Goal: Task Accomplishment & Management: Manage account settings

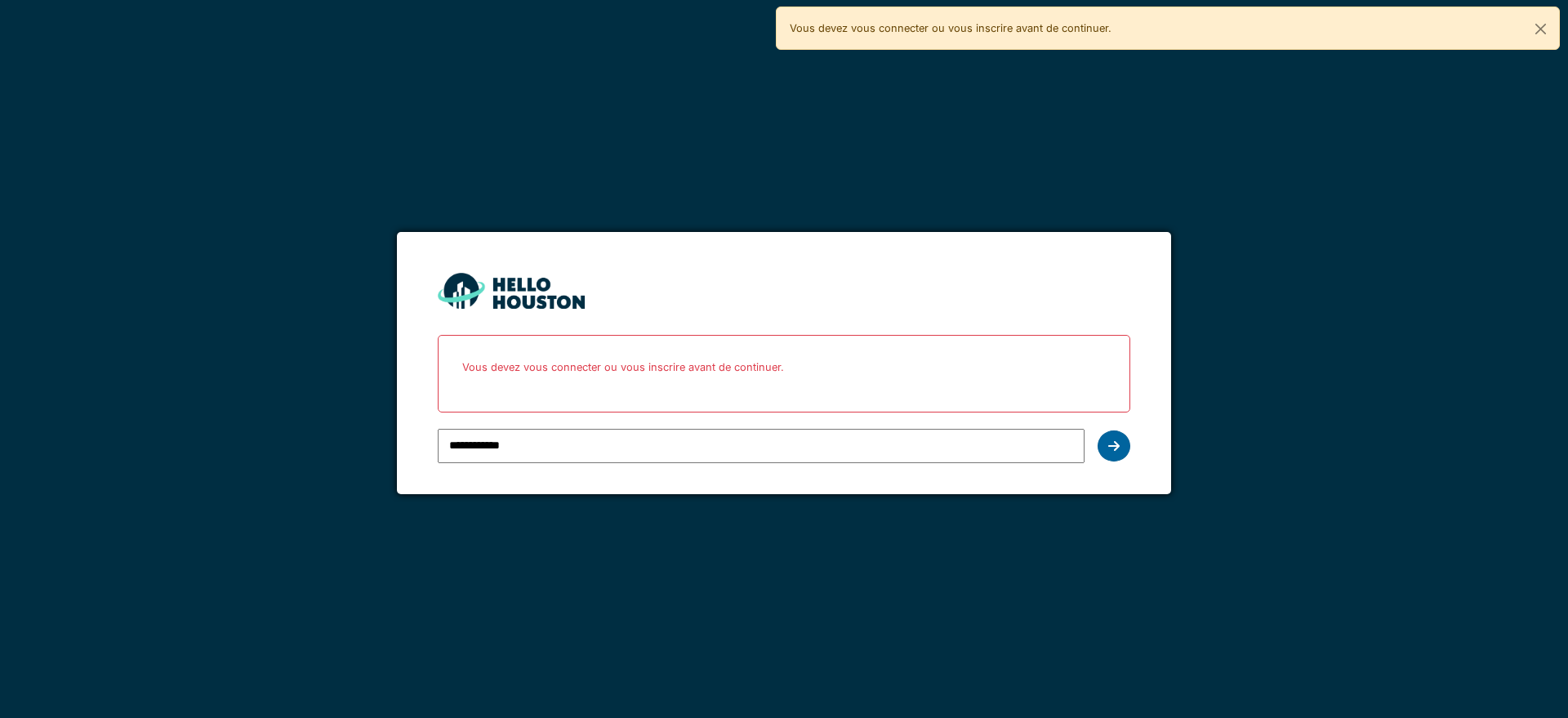
click at [1112, 443] on icon at bounding box center [1113, 446] width 11 height 13
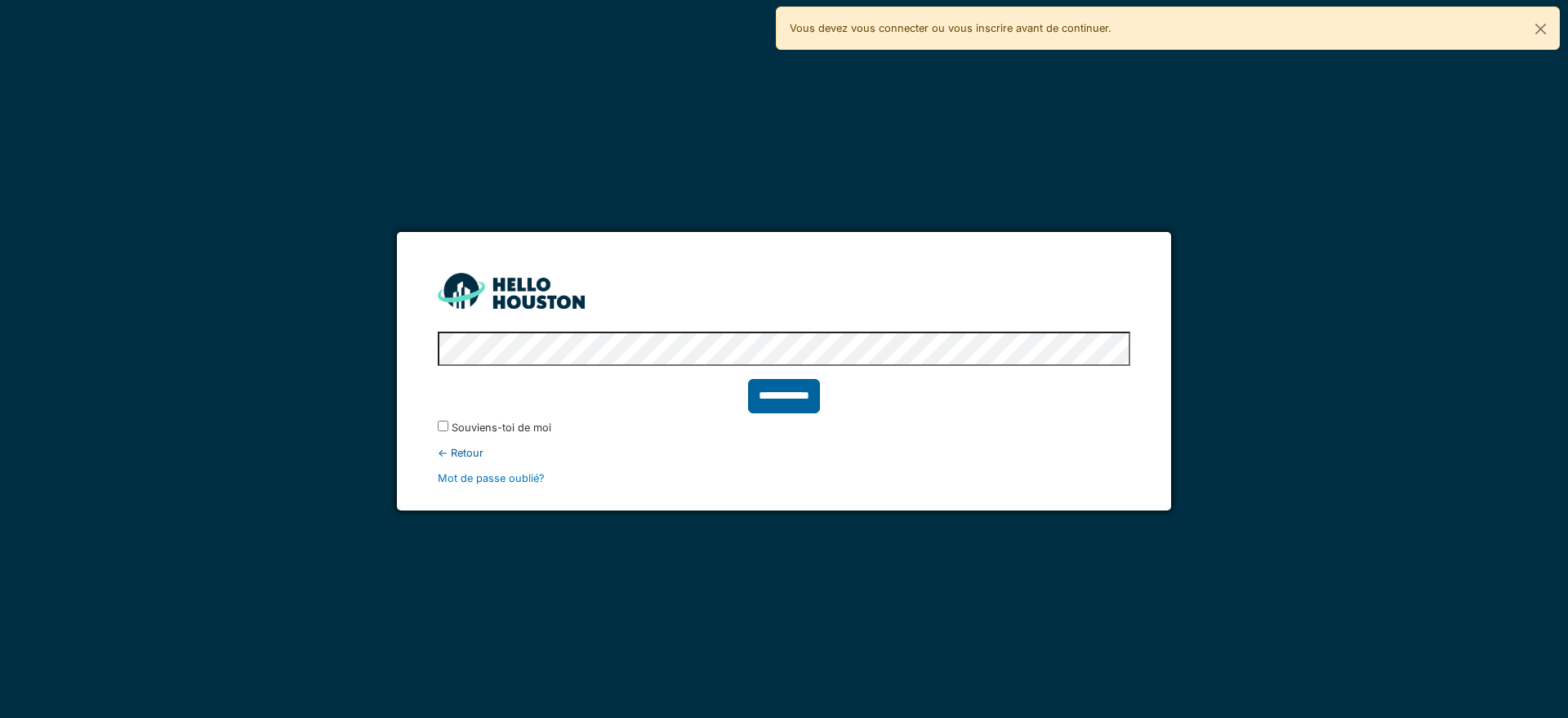
click at [770, 400] on input "**********" at bounding box center [783, 396] width 72 height 34
type input "******"
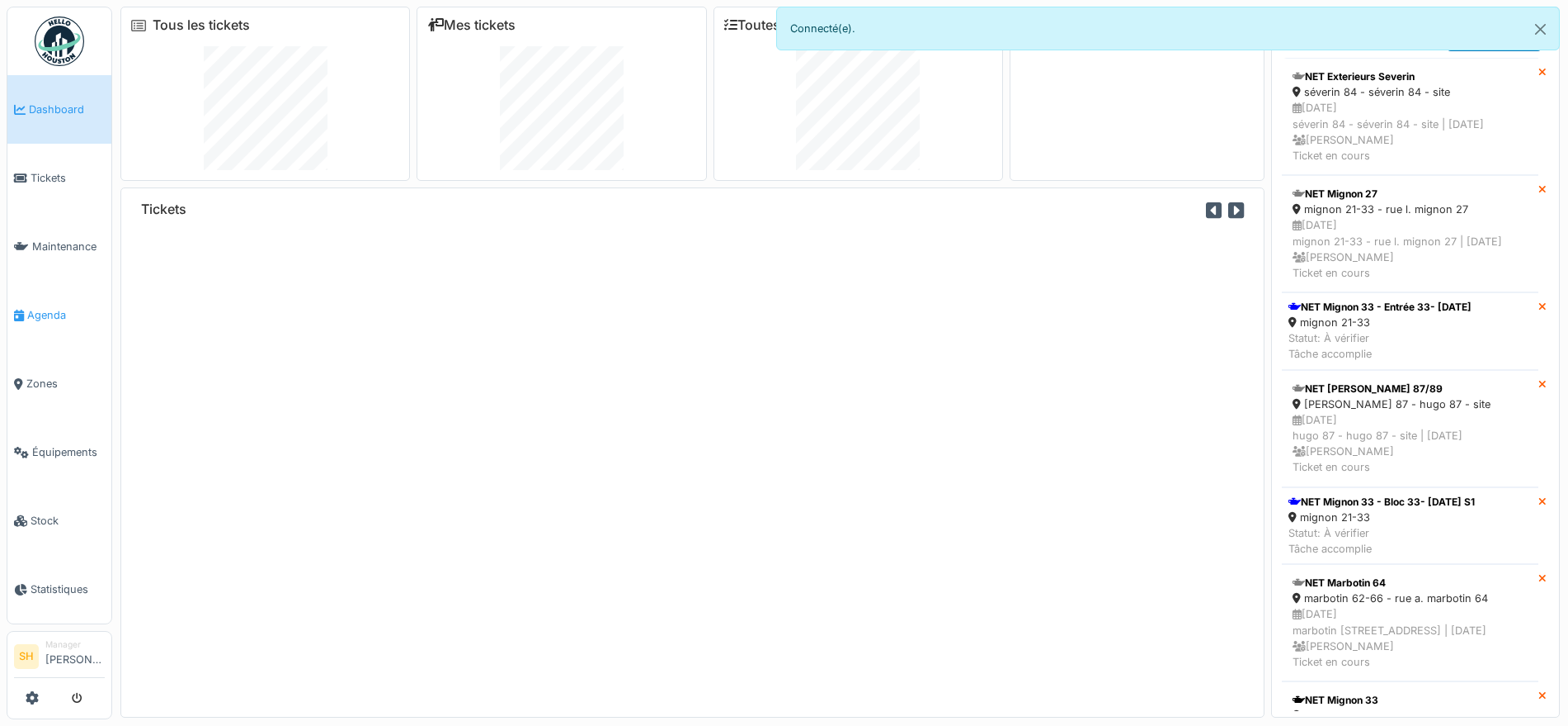
click at [34, 310] on span "Agenda" at bounding box center [66, 315] width 77 height 15
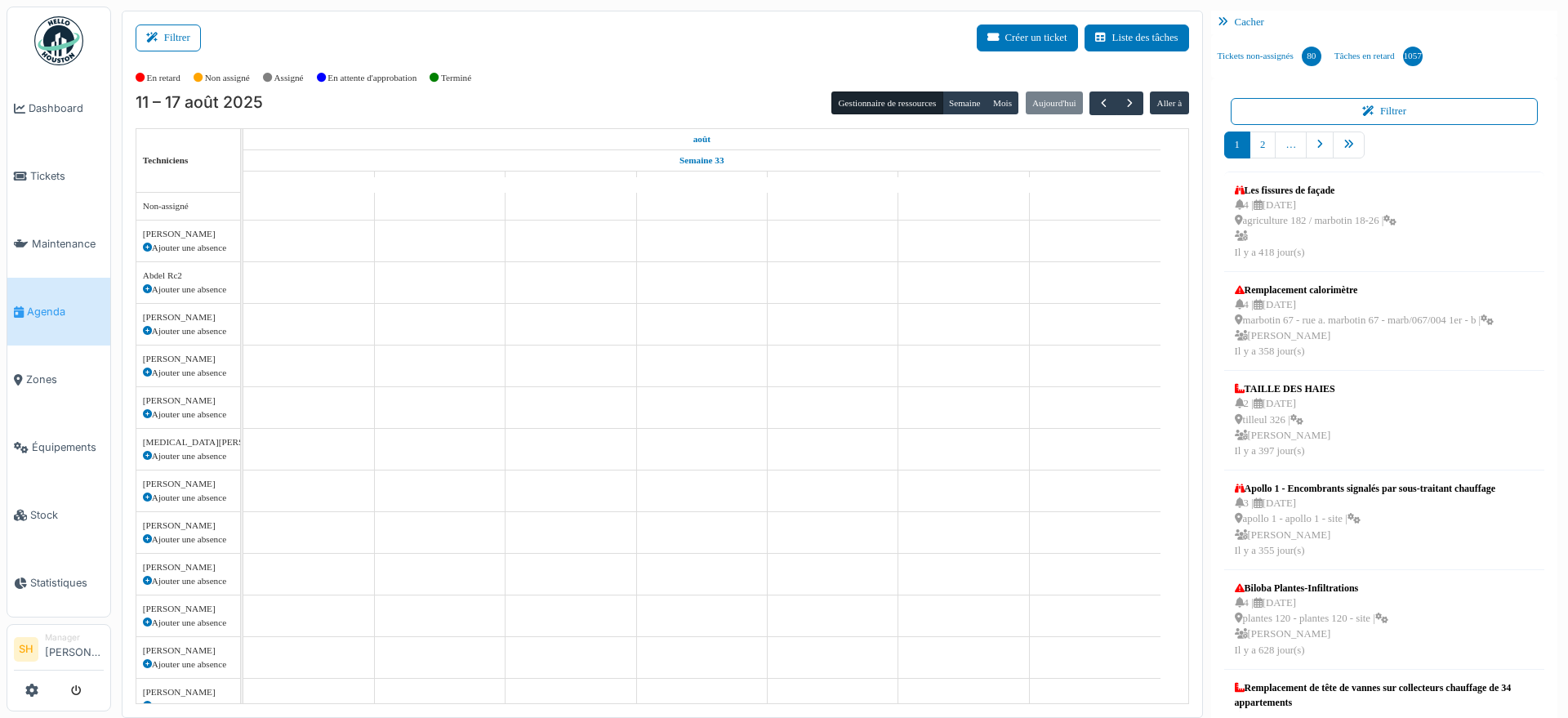
click at [179, 31] on button "Filtrer" at bounding box center [168, 38] width 65 height 27
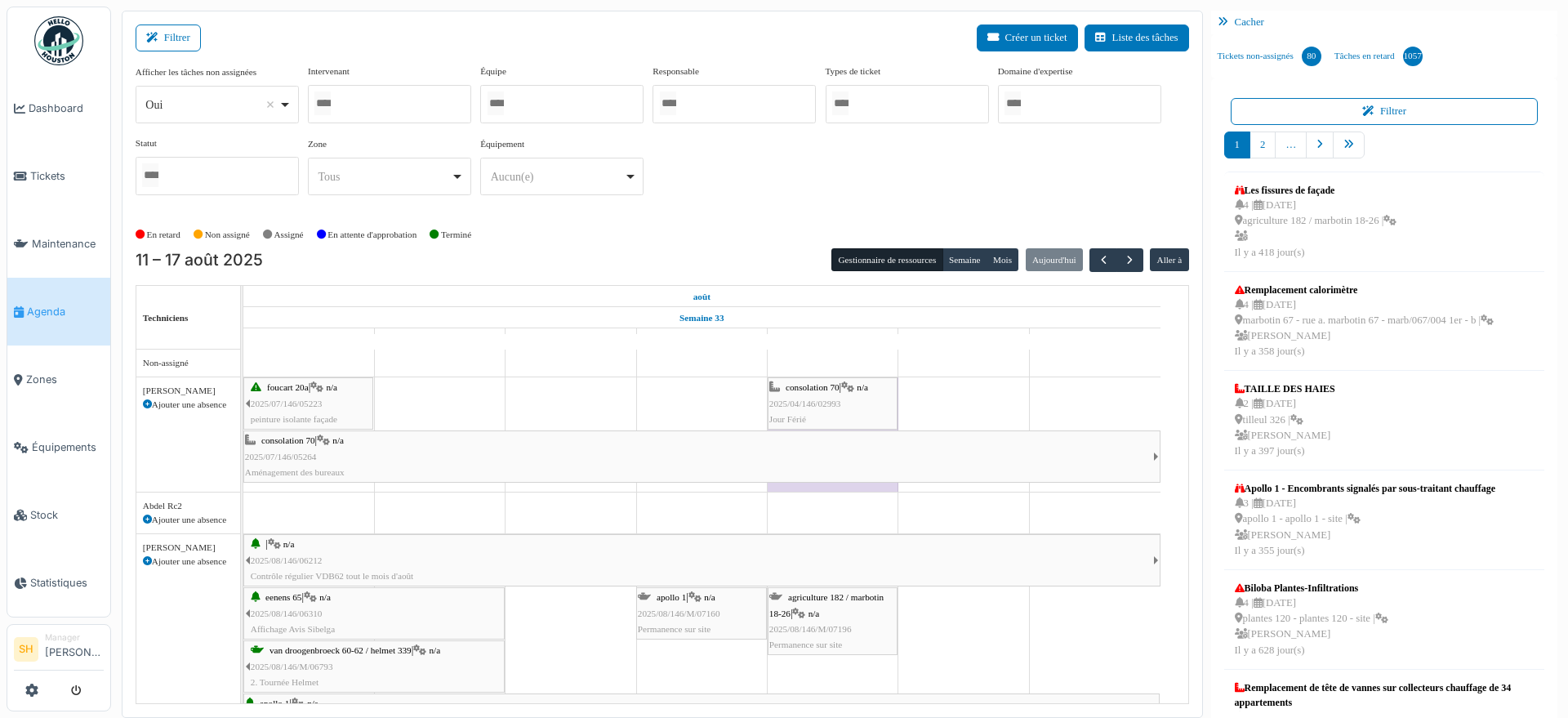
click at [439, 101] on div at bounding box center [389, 104] width 163 height 38
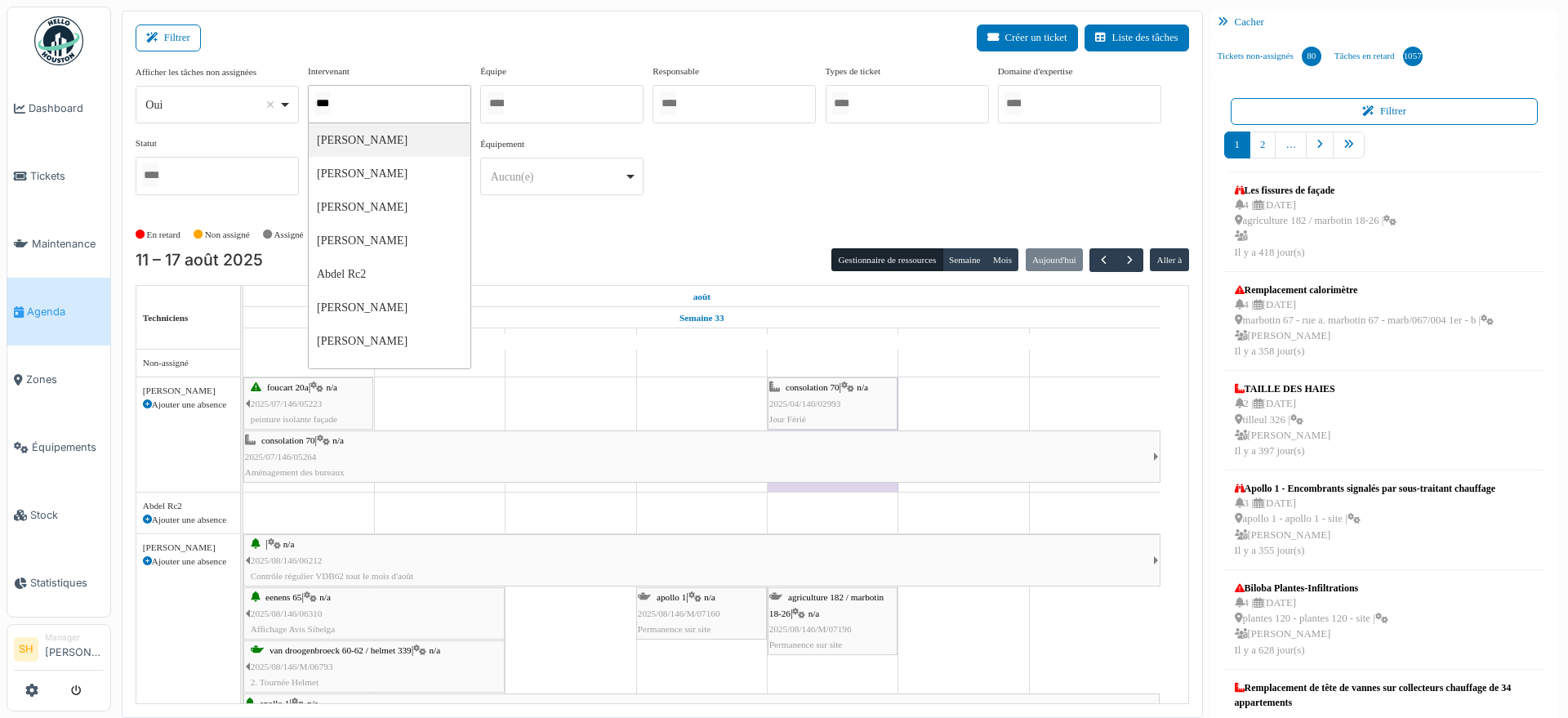
type input "****"
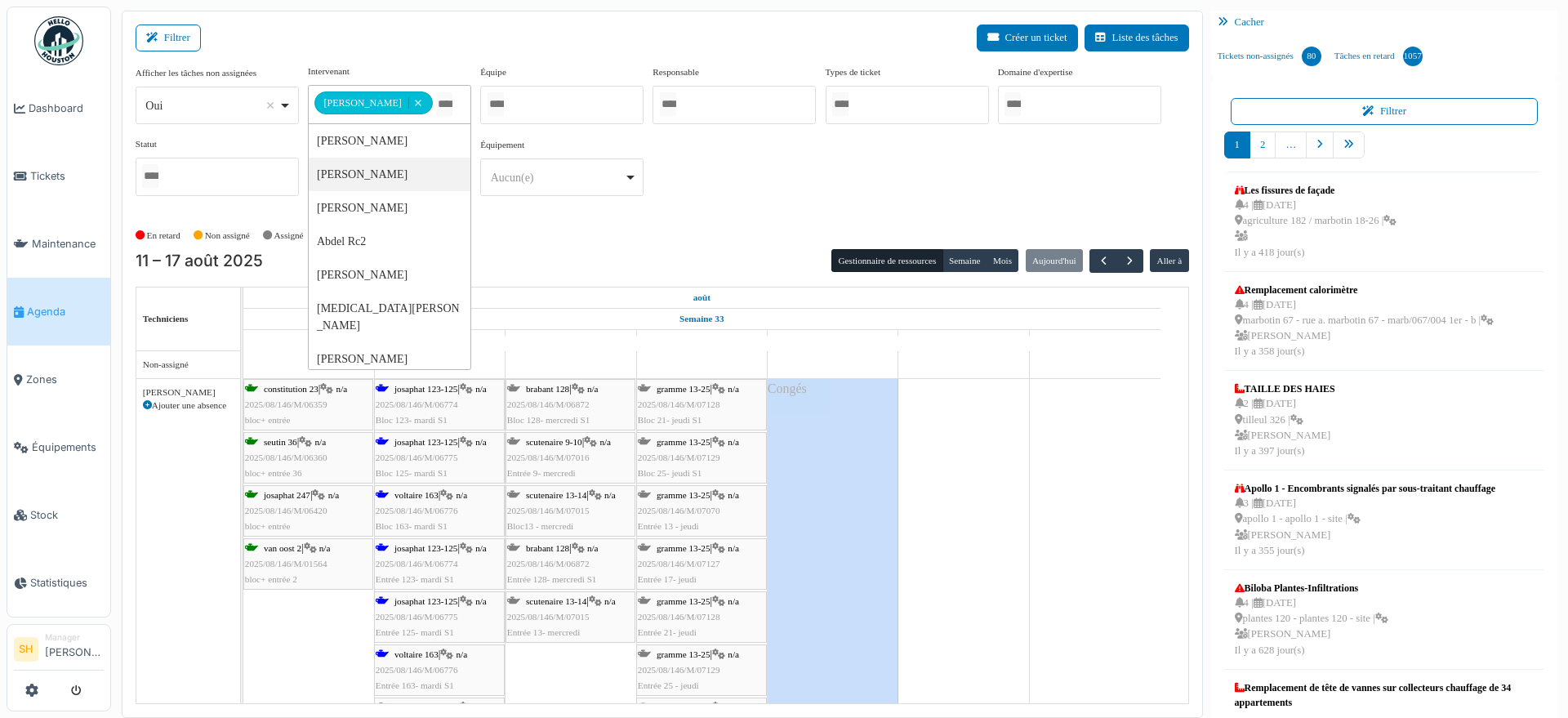
click at [1003, 495] on td at bounding box center [963, 581] width 131 height 461
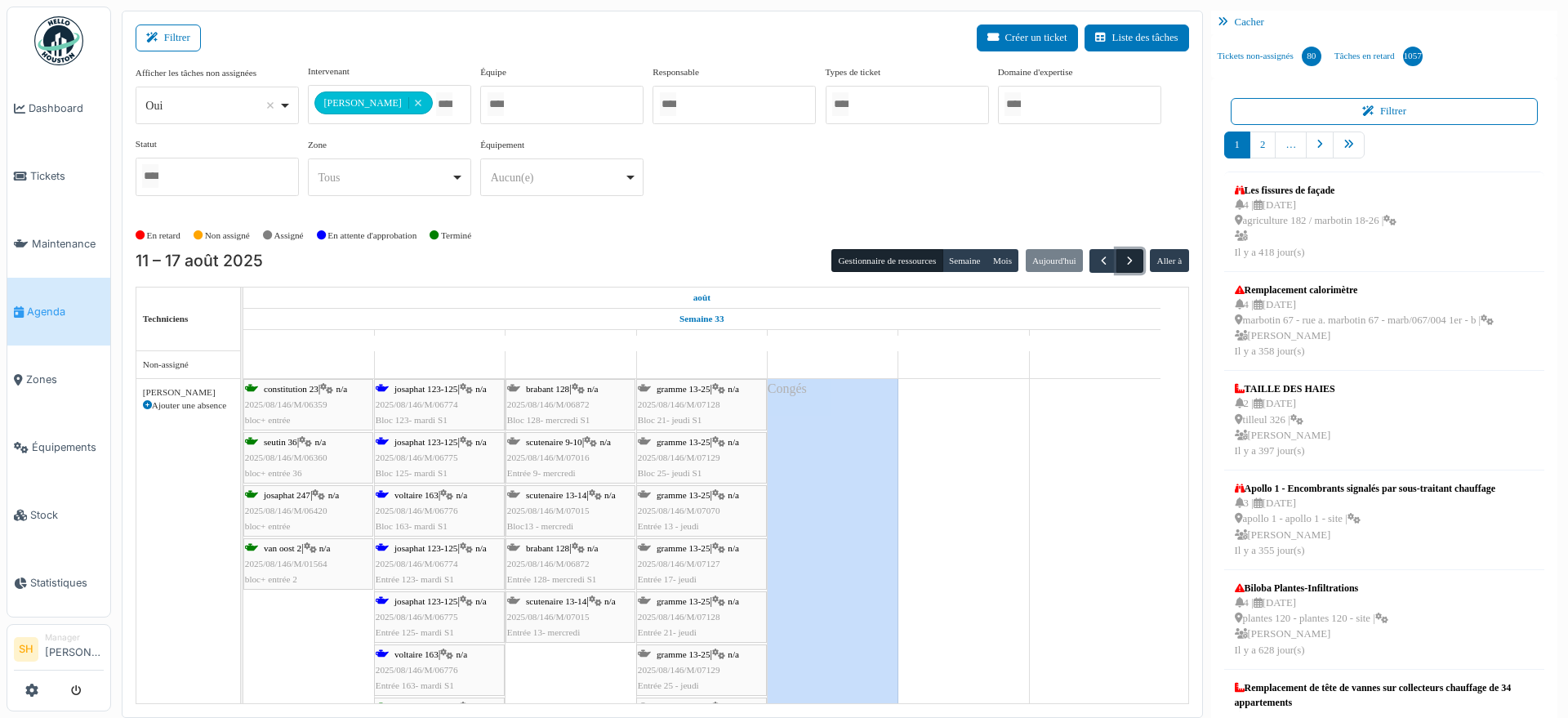
click at [1123, 261] on span "button" at bounding box center [1130, 261] width 14 height 14
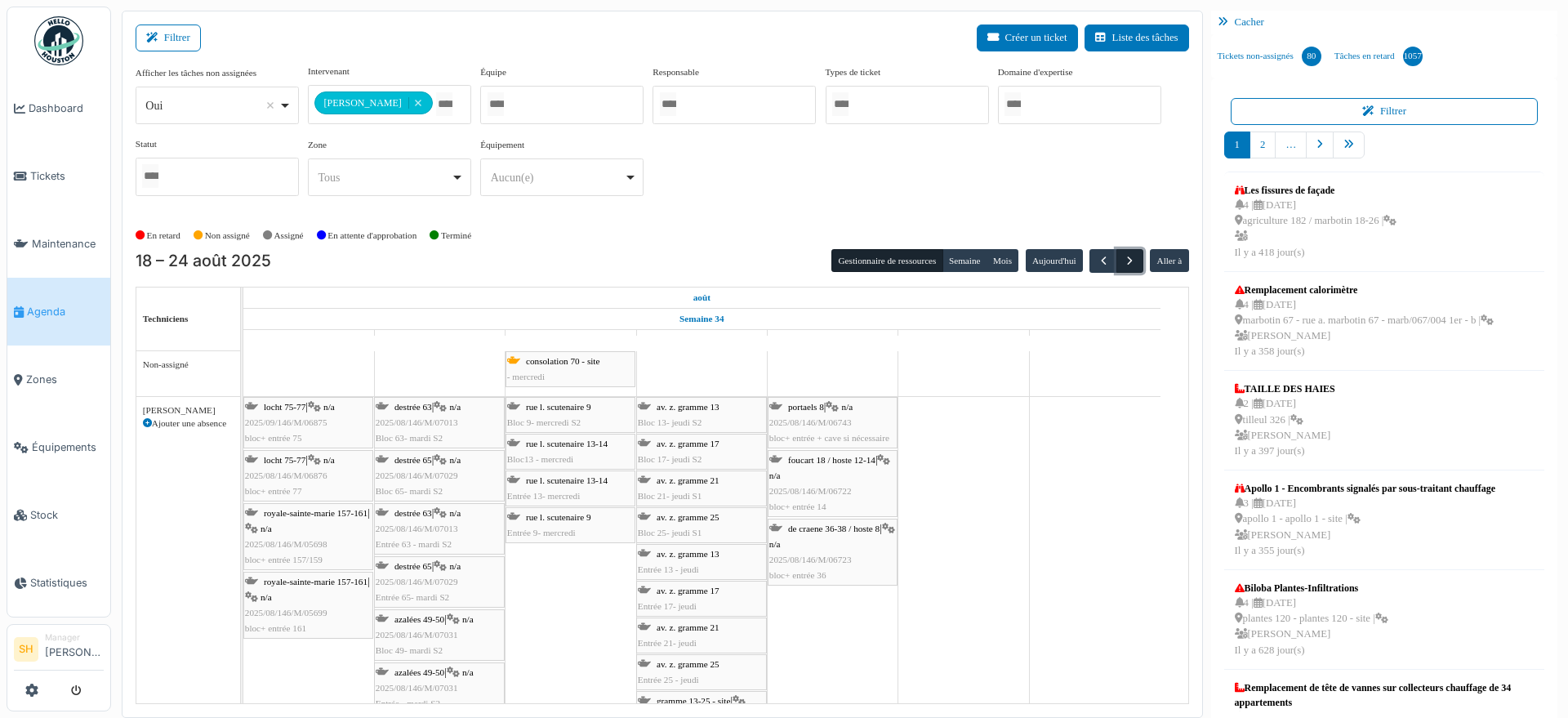
click at [1123, 263] on span "button" at bounding box center [1130, 261] width 14 height 14
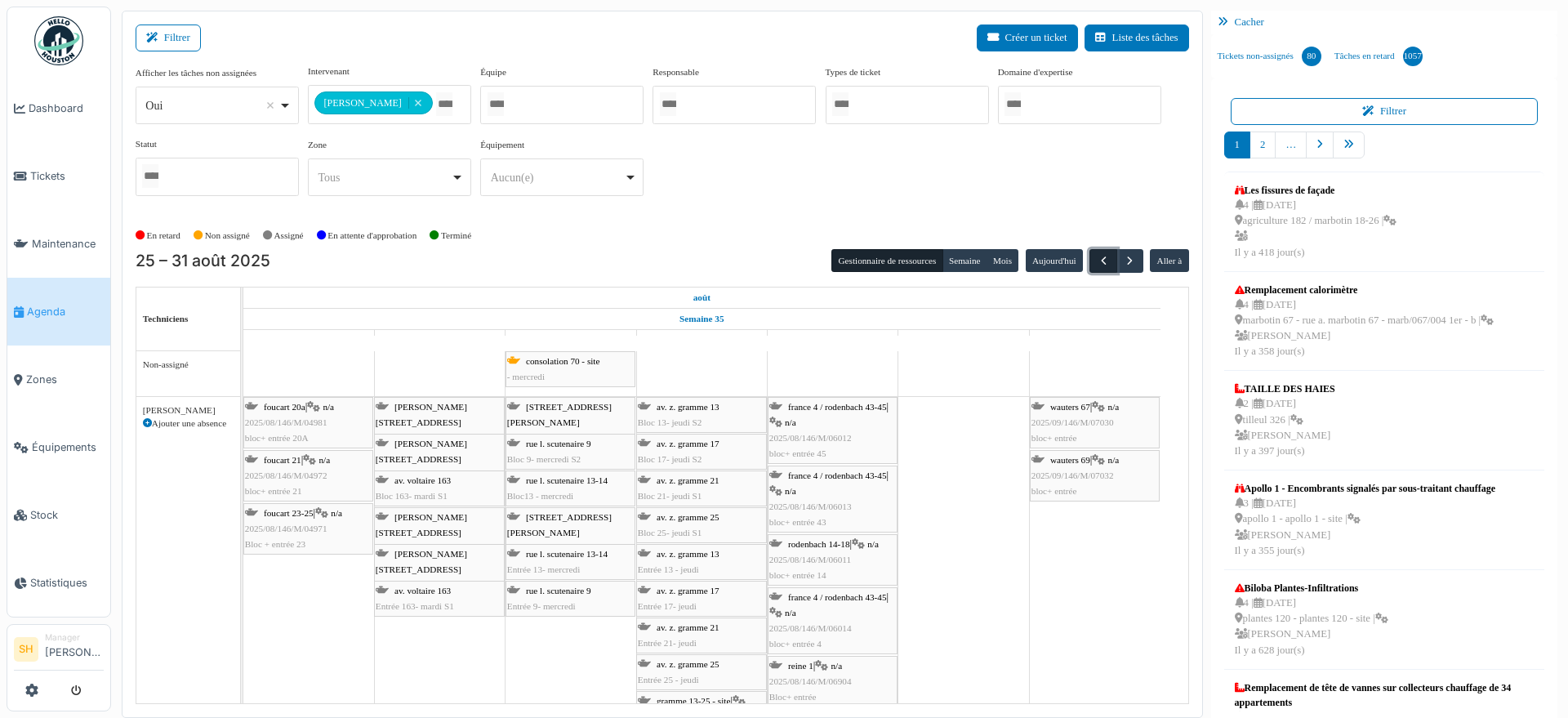
click at [1096, 256] on span "button" at bounding box center [1103, 261] width 14 height 14
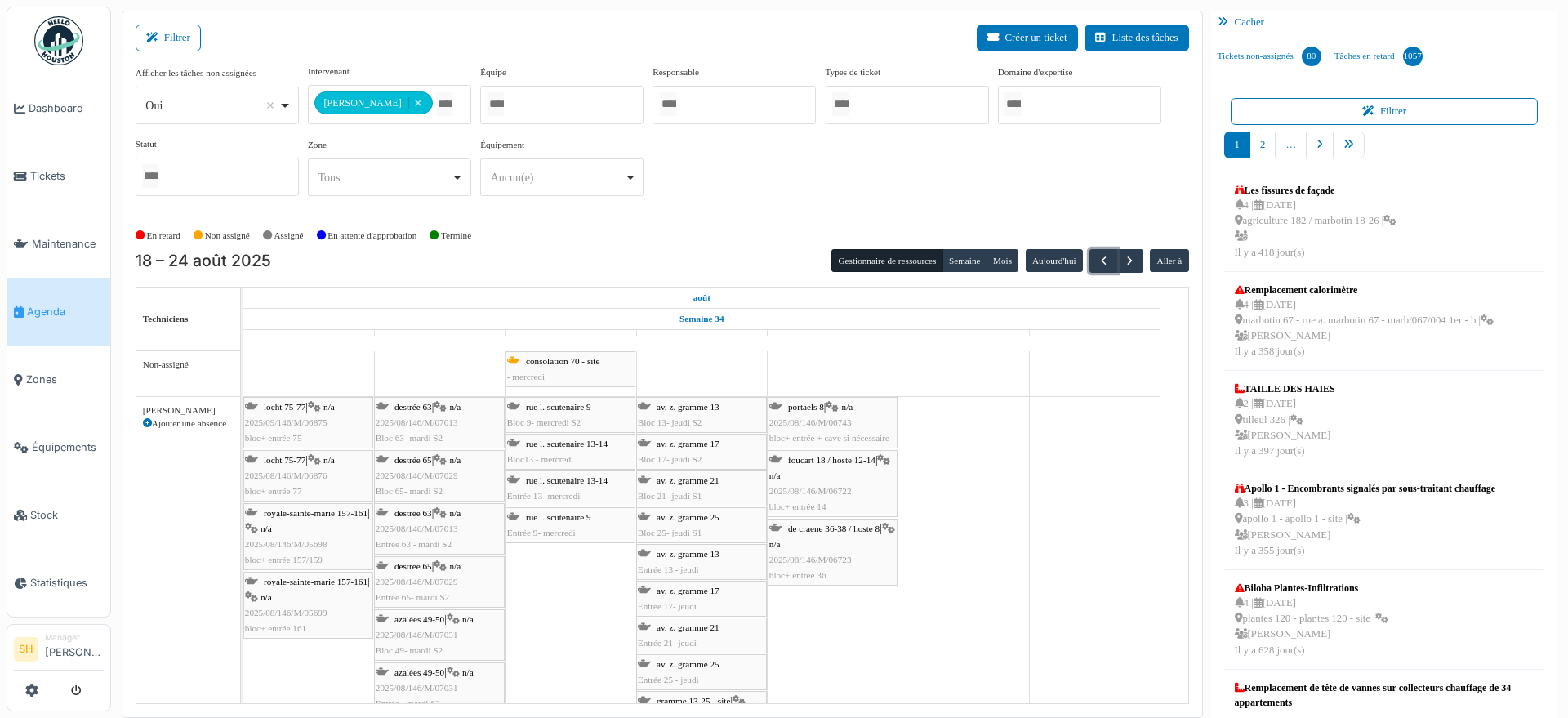
click at [847, 463] on span "foucart 18 / hoste 12-14" at bounding box center [831, 459] width 87 height 10
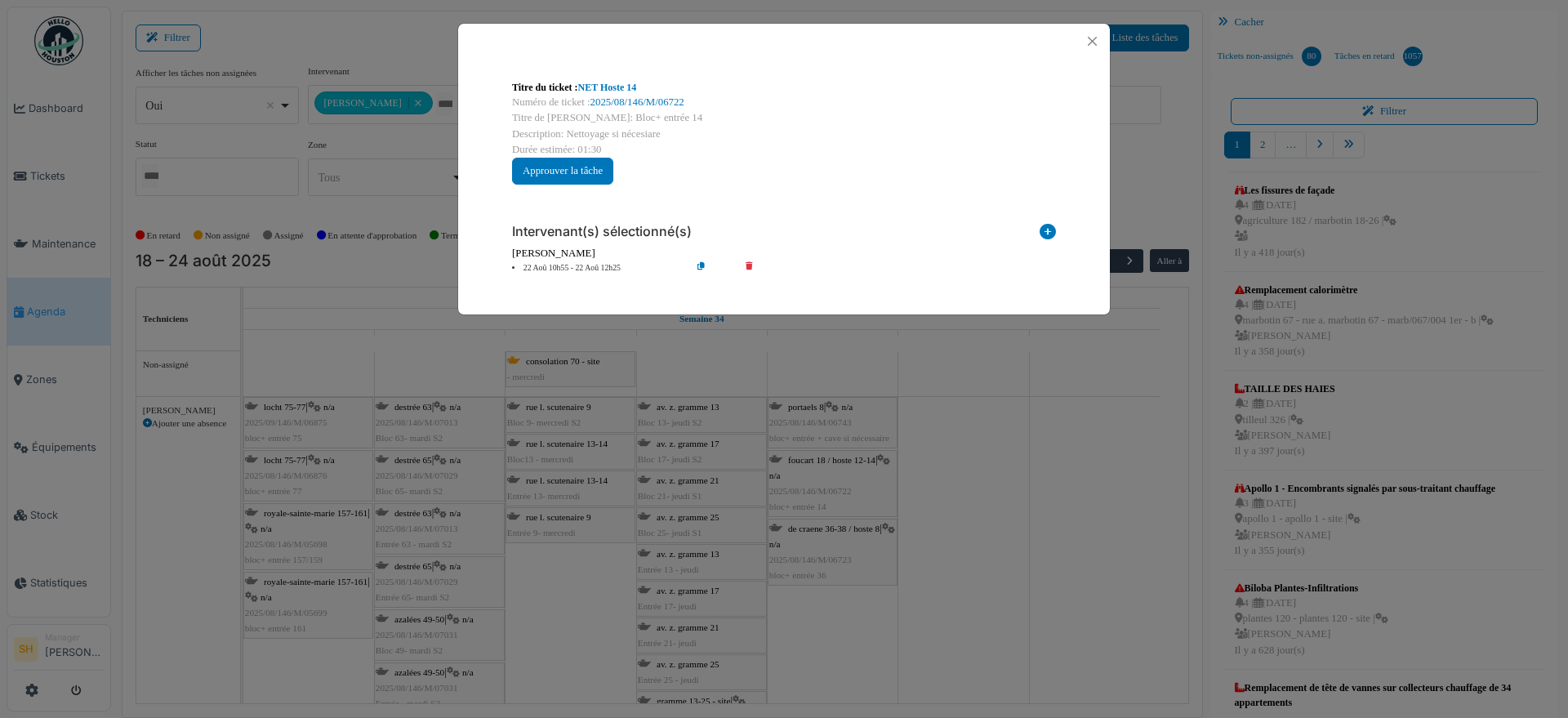
click at [588, 268] on li "22 Aoû 10h55 - 22 Aoû 12h25" at bounding box center [598, 267] width 187 height 12
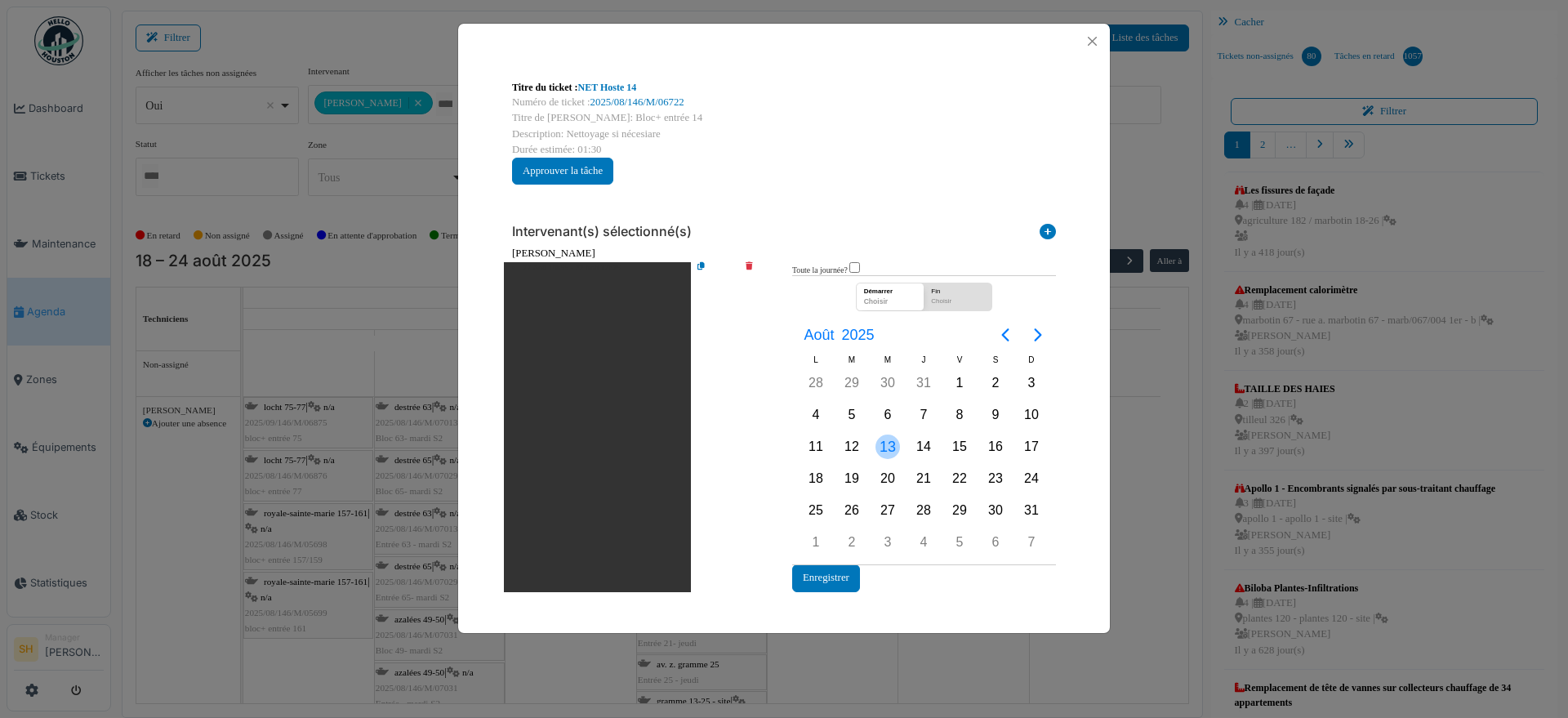
click at [886, 448] on div "13" at bounding box center [888, 447] width 25 height 25
click at [844, 577] on button "Enregistrer" at bounding box center [825, 578] width 68 height 27
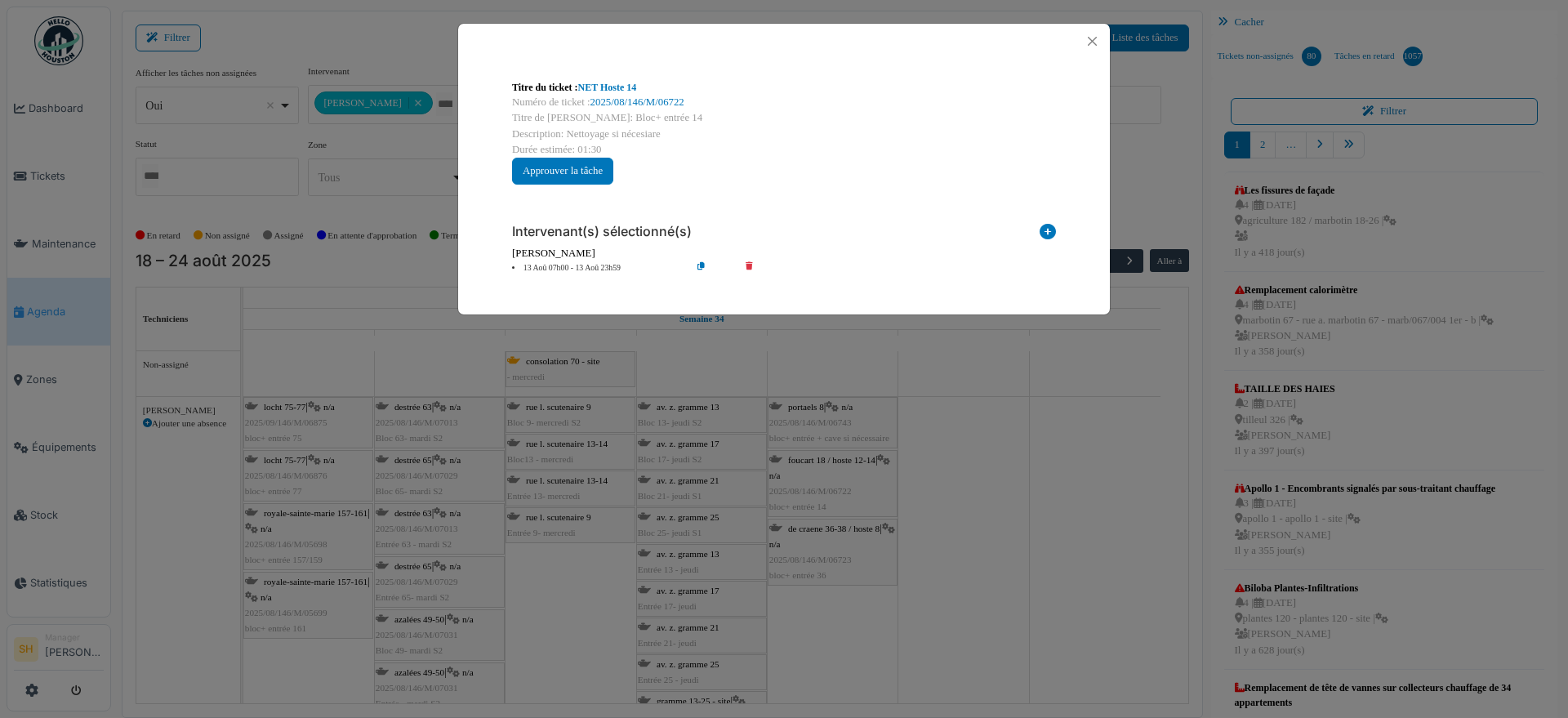
click at [835, 547] on div "Titre du ticket : NET Hoste 14 Numéro de ticket : 2025/08/146/M/06722 Titre de …" at bounding box center [784, 359] width 1568 height 718
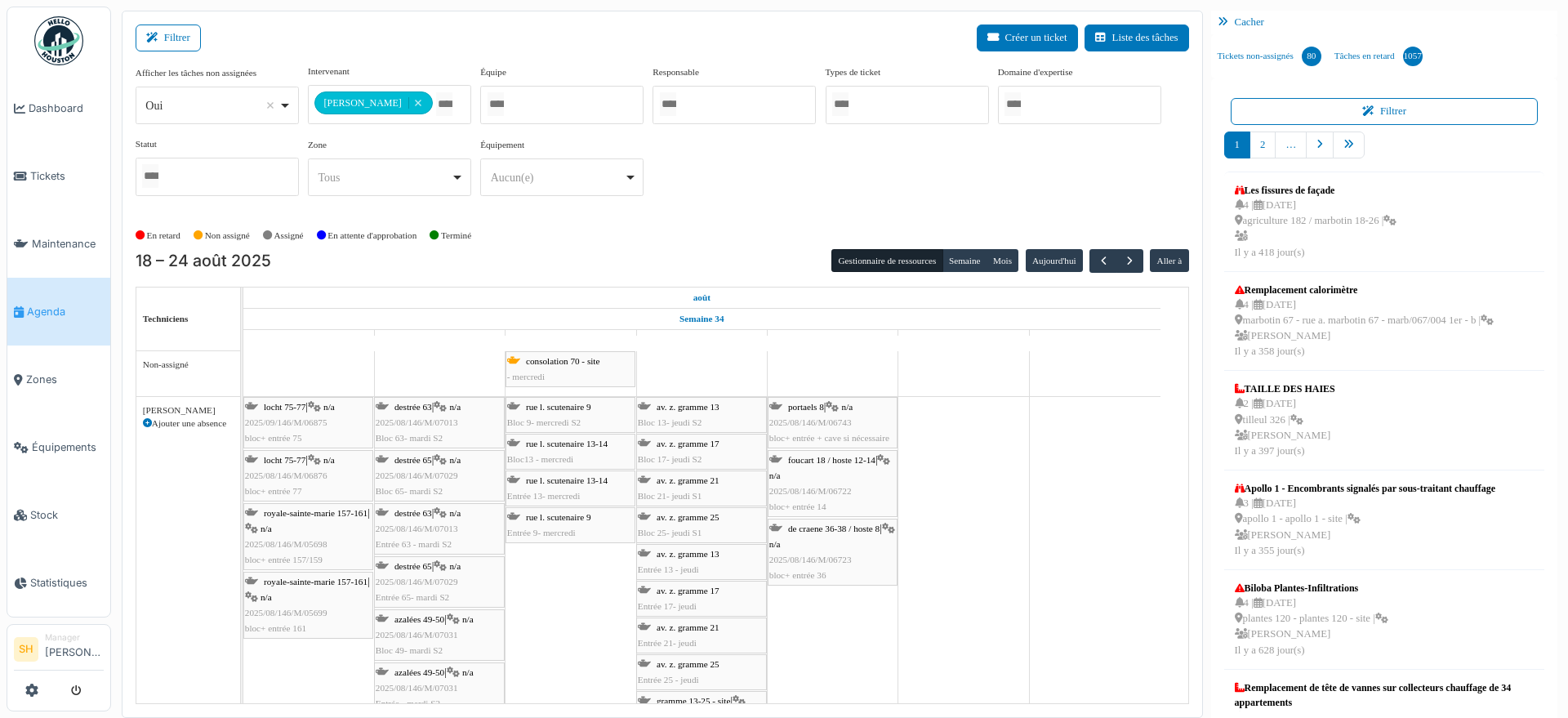
click at [831, 530] on span "de craene 36-38 / hoste 8" at bounding box center [834, 528] width 92 height 10
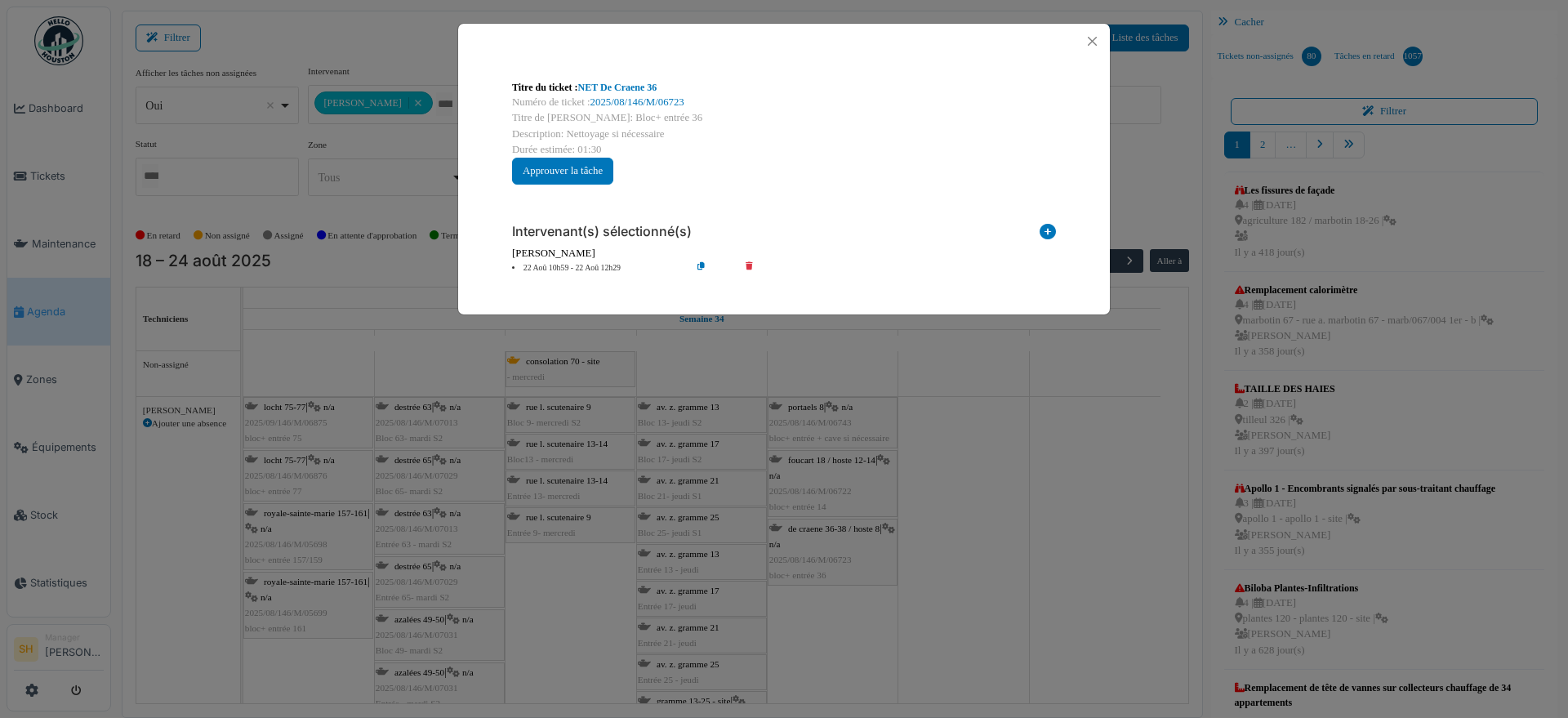
click at [580, 268] on li "22 Aoû 10h59 - 22 Aoû 12h29" at bounding box center [598, 267] width 187 height 12
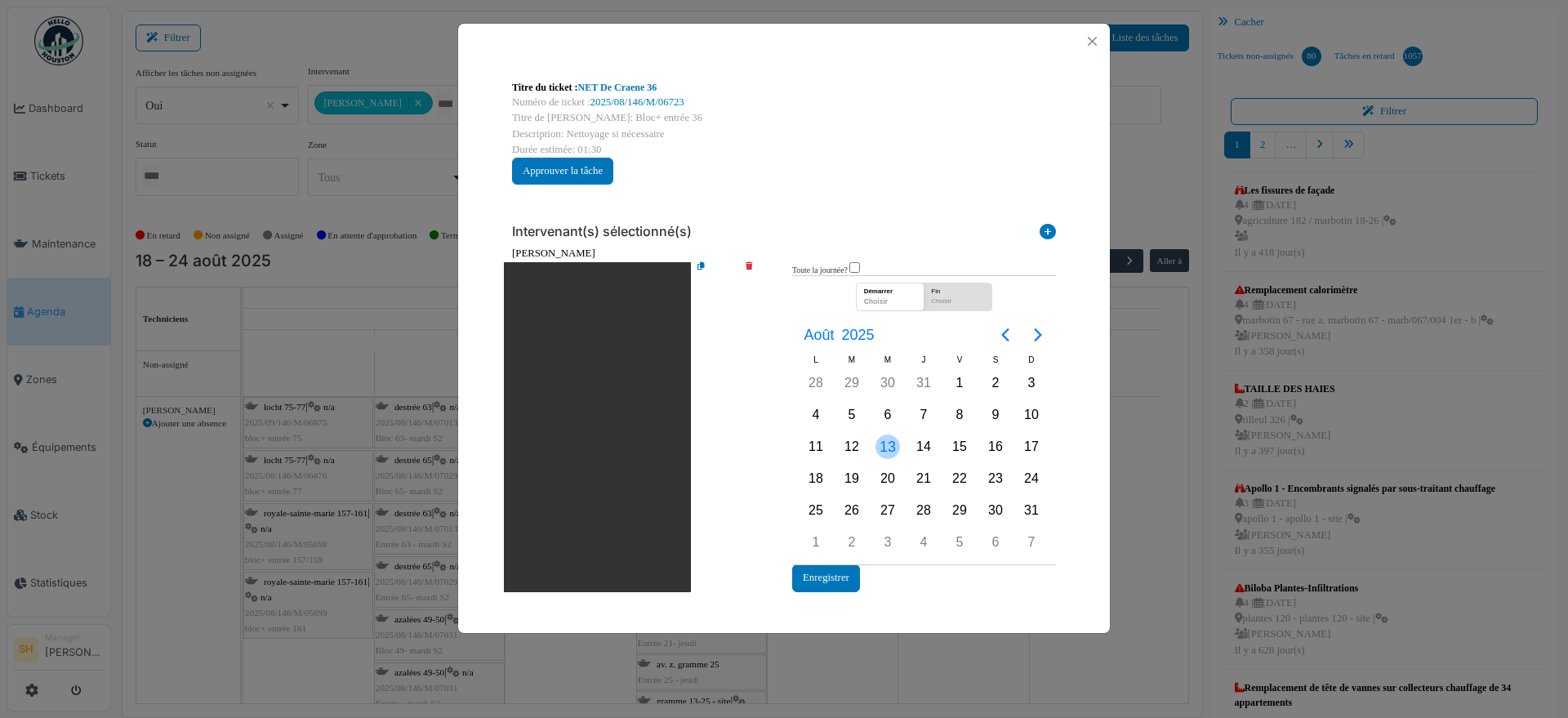
click at [890, 443] on div "13" at bounding box center [888, 447] width 25 height 25
click at [830, 577] on button "Enregistrer" at bounding box center [825, 578] width 68 height 27
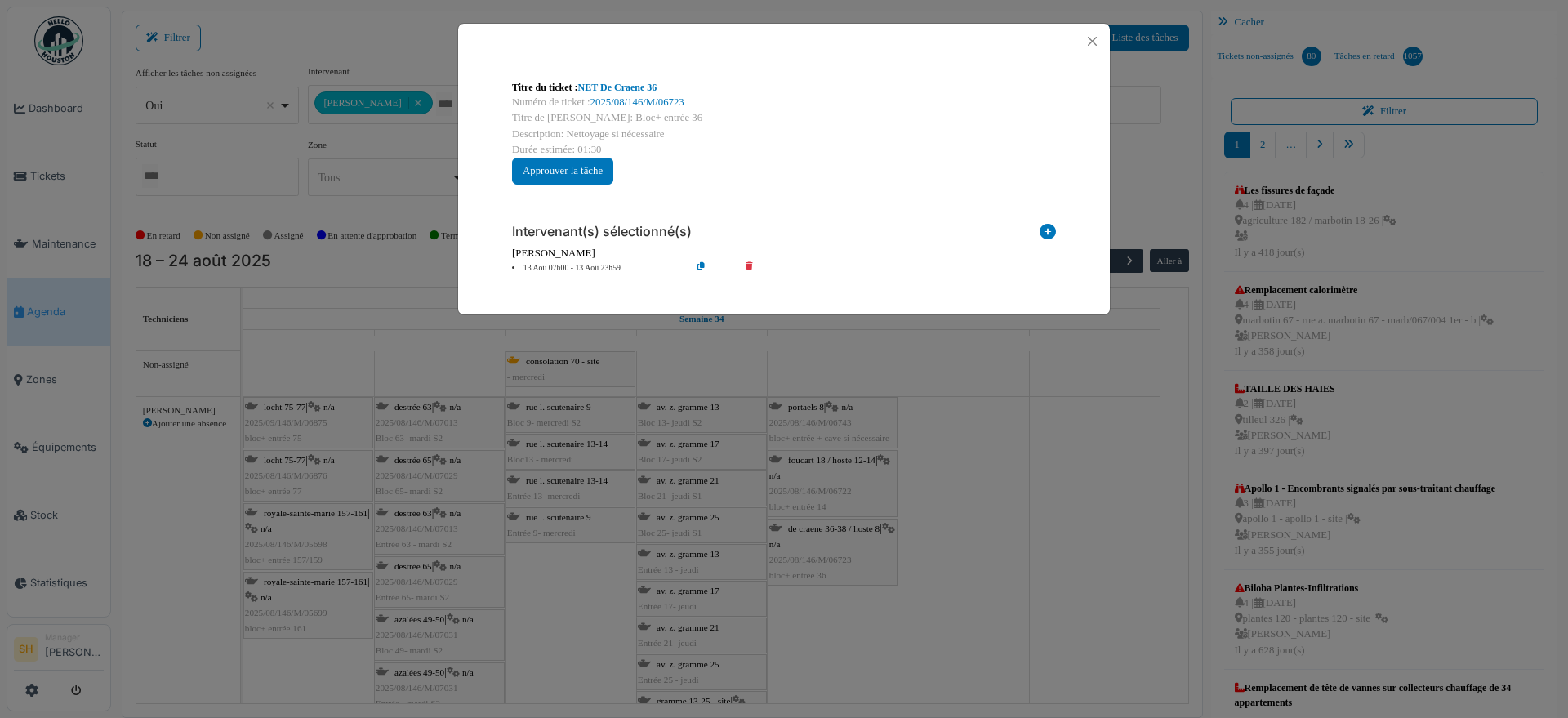
click at [956, 565] on div "Titre du ticket : NET De Craene 36 Numéro de ticket : 2025/08/146/M/06723 Titre…" at bounding box center [784, 359] width 1568 height 718
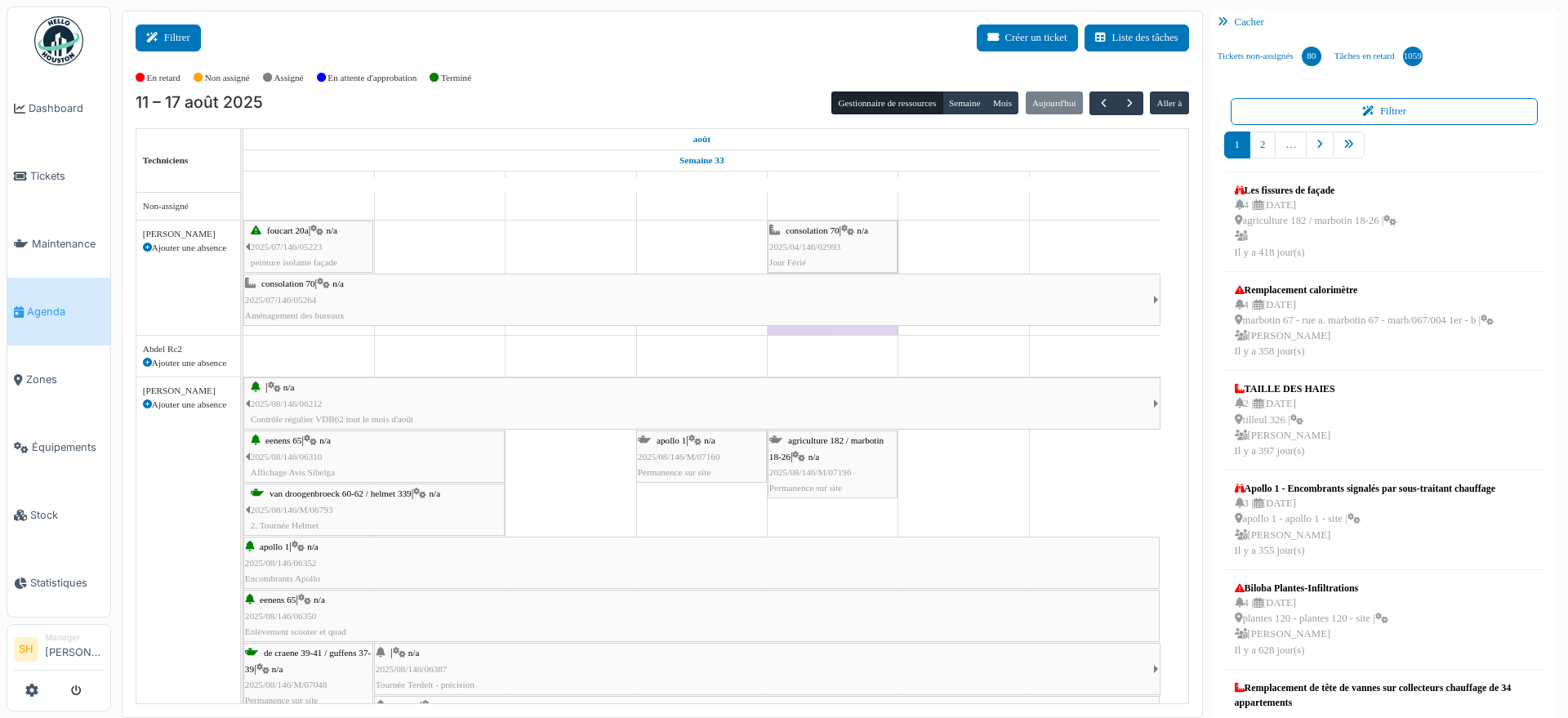
click at [186, 39] on button "Filtrer" at bounding box center [168, 38] width 65 height 27
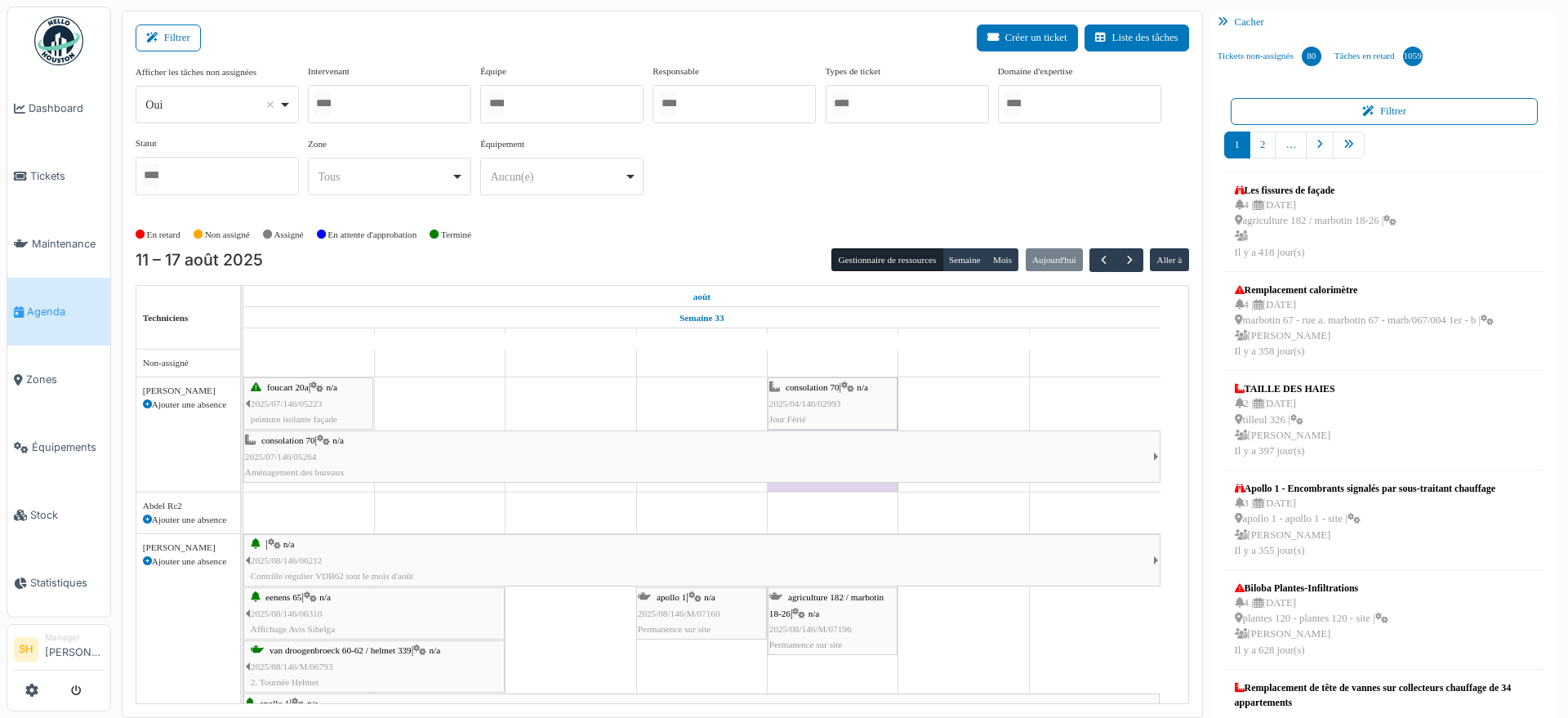
click at [441, 99] on div at bounding box center [389, 104] width 163 height 38
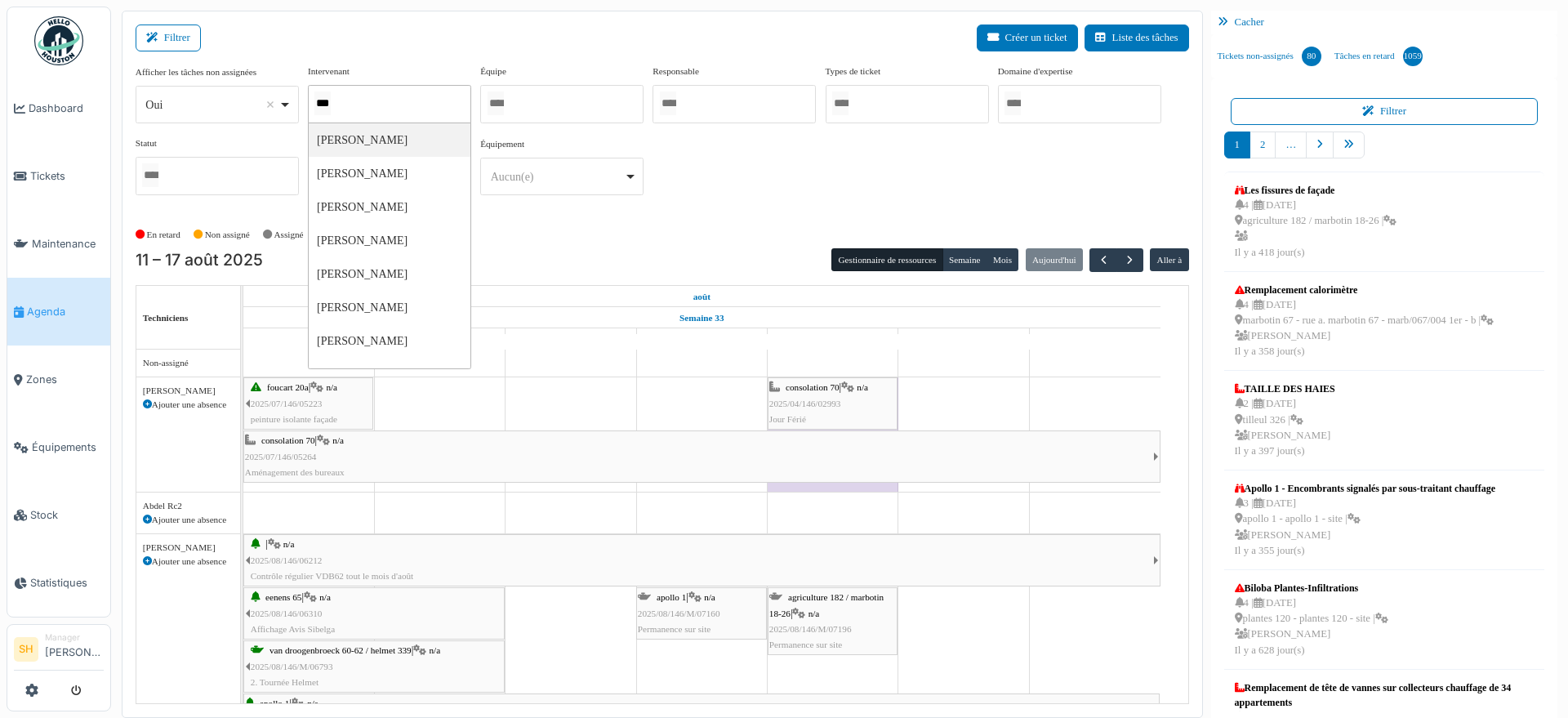
type input "****"
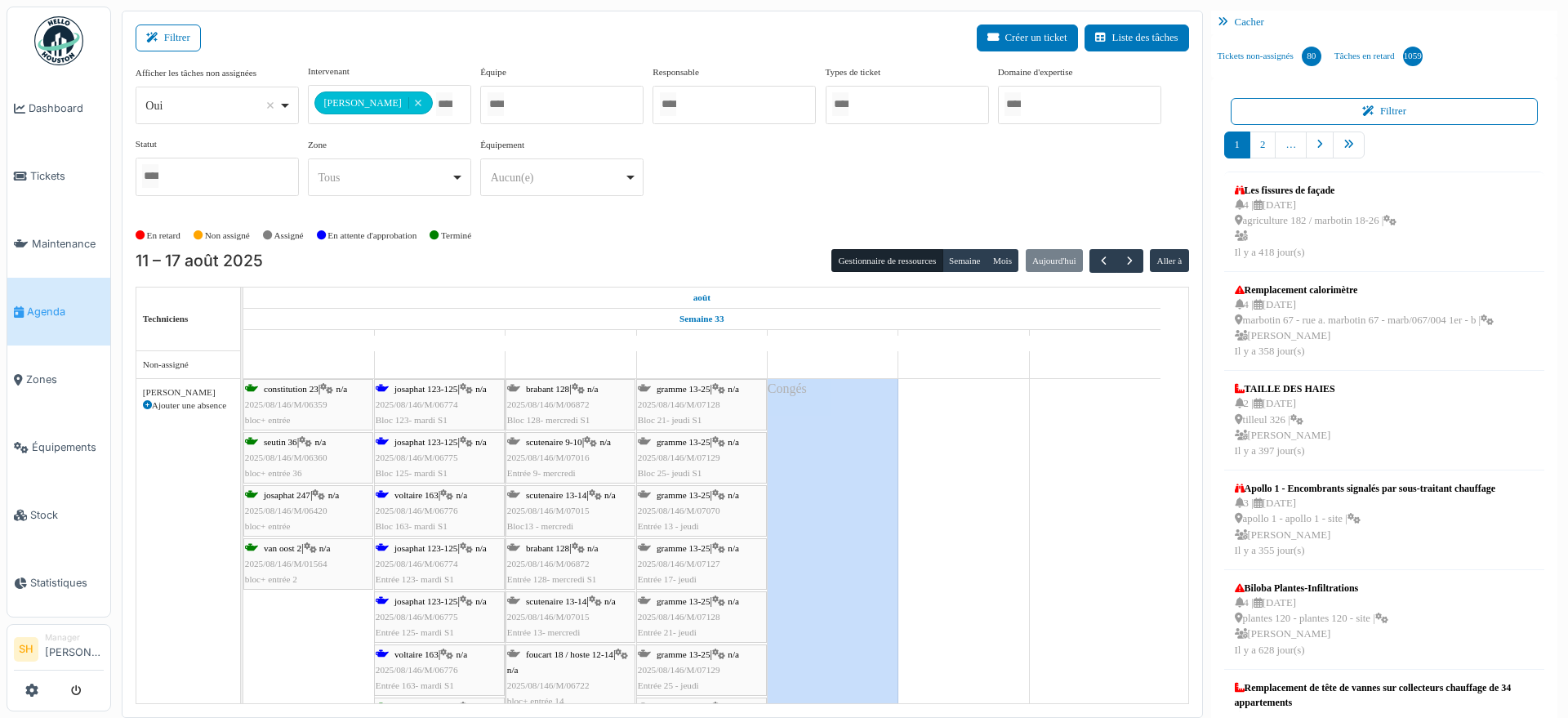
click at [1090, 170] on div "**********" at bounding box center [662, 137] width 1053 height 144
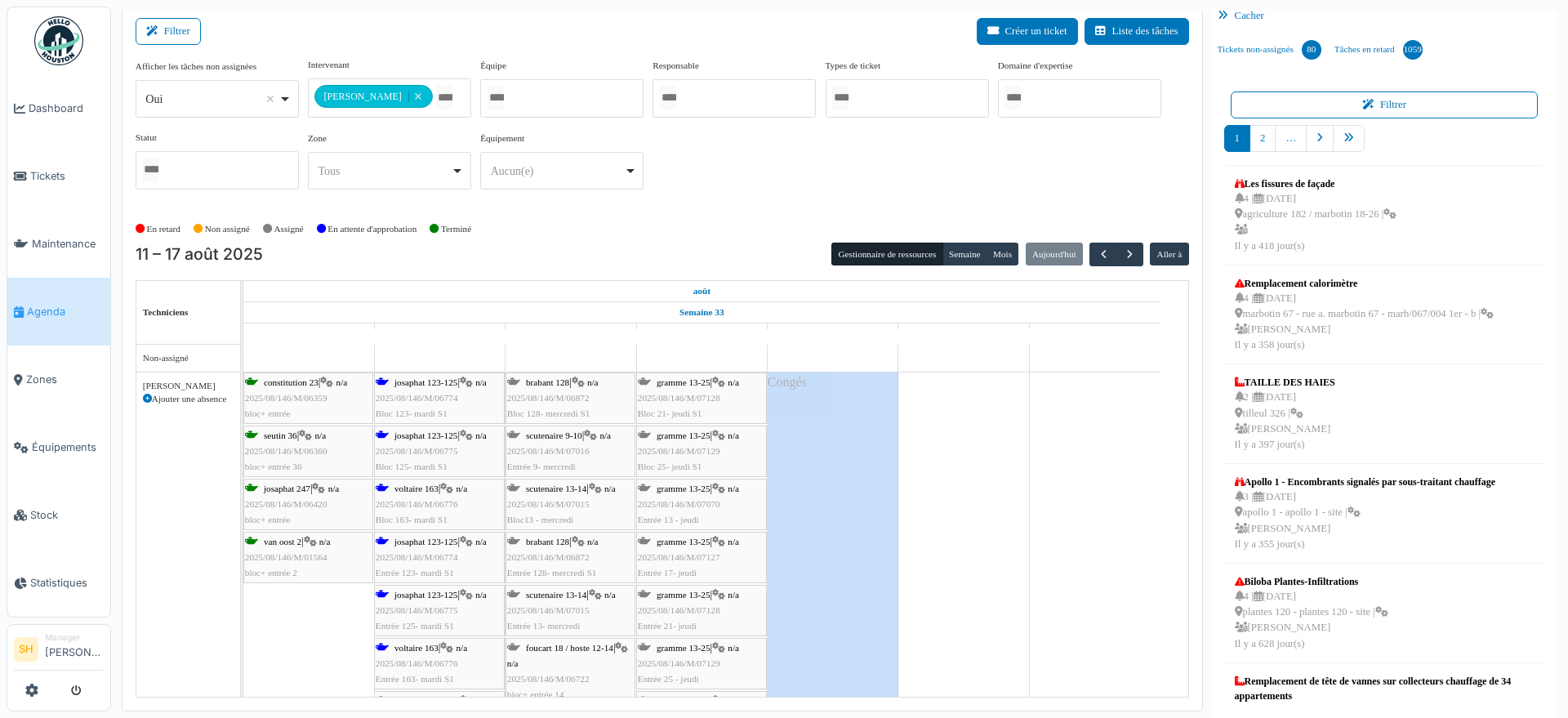
click at [563, 101] on div at bounding box center [562, 98] width 163 height 38
